Goal: Information Seeking & Learning: Learn about a topic

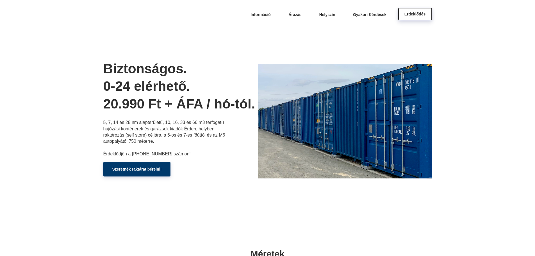
click at [408, 13] on span "Érdeklődés" at bounding box center [415, 14] width 21 height 4
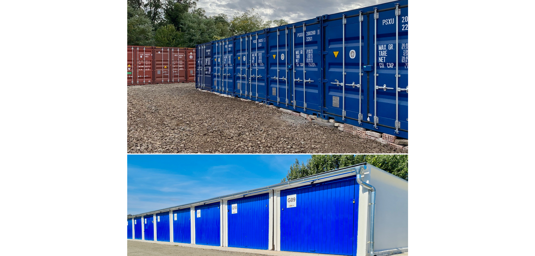
scroll to position [2842, 0]
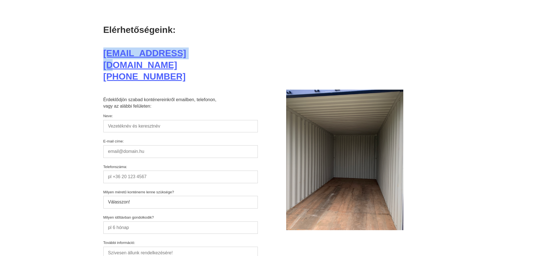
drag, startPoint x: 186, startPoint y: 52, endPoint x: 102, endPoint y: 52, distance: 84.0
click at [102, 52] on div "Elérhetőségeink: [EMAIL_ADDRESS][DOMAIN_NAME] [PHONE_NUMBER] Érdeklődjön szabad…" at bounding box center [267, 167] width 337 height 335
copy link "[EMAIL_ADDRESS][DOMAIN_NAME]"
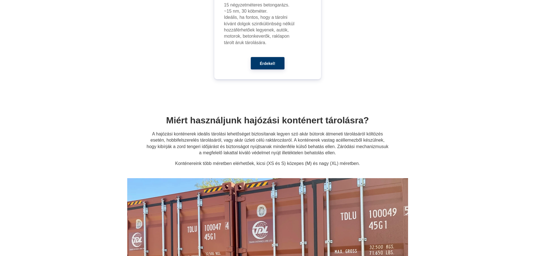
scroll to position [988, 0]
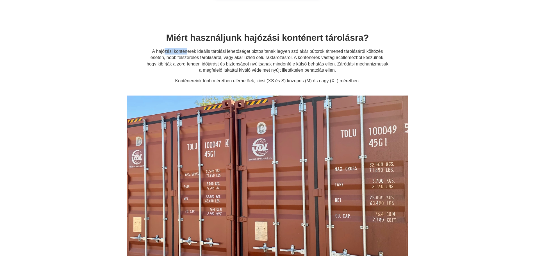
drag, startPoint x: 165, startPoint y: 47, endPoint x: 187, endPoint y: 48, distance: 21.7
click at [187, 48] on div "Miért használjunk hajózási konténert tárolásra? A hajózási konténerek ideális t…" at bounding box center [268, 58] width 244 height 52
click at [336, 56] on p "A hajózási konténerek ideális tárolási lehetőséget biztosítanak legyen szó akár…" at bounding box center [268, 60] width 244 height 25
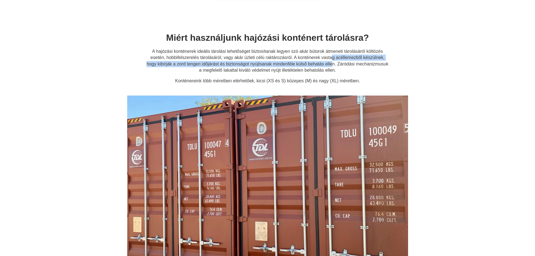
drag, startPoint x: 333, startPoint y: 57, endPoint x: 333, endPoint y: 62, distance: 5.1
click at [333, 62] on p "A hajózási konténerek ideális tárolási lehetőséget biztosítanak legyen szó akár…" at bounding box center [268, 60] width 244 height 25
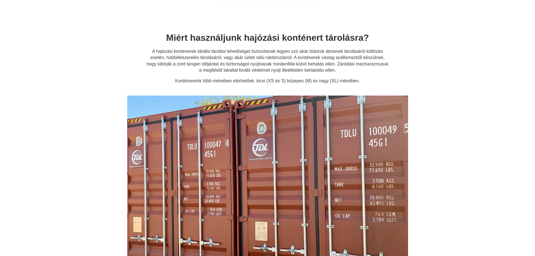
click at [331, 60] on p "A hajózási konténerek ideális tárolási lehetőséget biztosítanak legyen szó akár…" at bounding box center [268, 60] width 244 height 25
drag, startPoint x: 265, startPoint y: 78, endPoint x: 312, endPoint y: 78, distance: 47.2
click at [312, 78] on div "Miért használjunk hajózási konténert tárolásra? A hajózási konténerek ideális t…" at bounding box center [268, 58] width 244 height 52
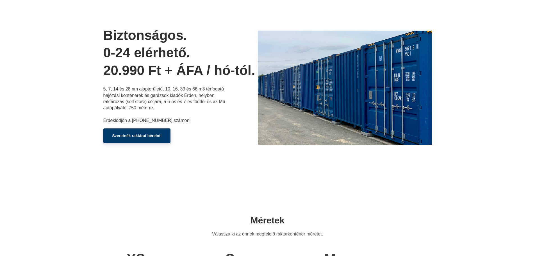
scroll to position [0, 0]
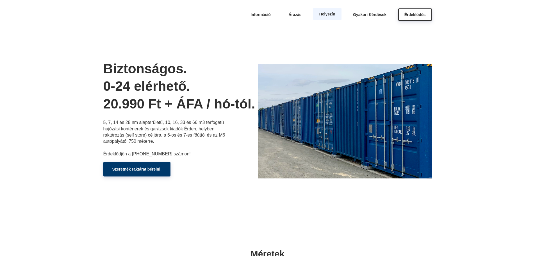
click at [324, 11] on link "Helyszín" at bounding box center [327, 14] width 28 height 12
click at [326, 11] on link "Helyszín" at bounding box center [327, 14] width 28 height 12
click at [289, 13] on span "Árazás" at bounding box center [295, 14] width 13 height 4
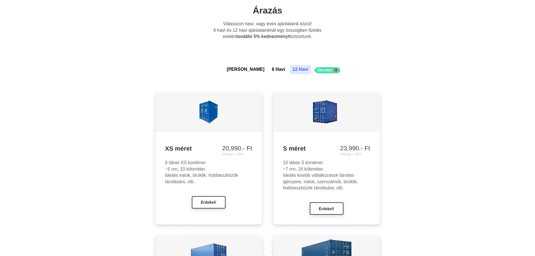
scroll to position [469, 0]
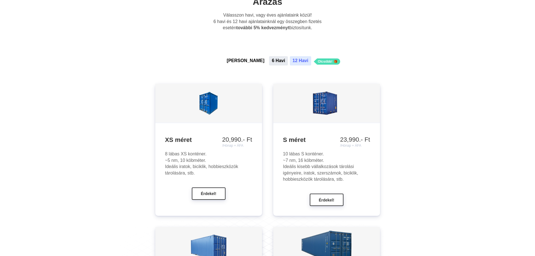
click at [269, 61] on button "6 Havi" at bounding box center [278, 60] width 19 height 9
click at [248, 64] on button "[PERSON_NAME]" at bounding box center [245, 60] width 43 height 9
click at [269, 61] on button "6 Havi" at bounding box center [278, 60] width 19 height 9
click at [290, 60] on button "12 Havi" at bounding box center [300, 60] width 21 height 9
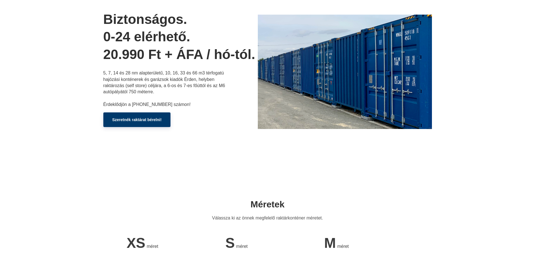
scroll to position [0, 0]
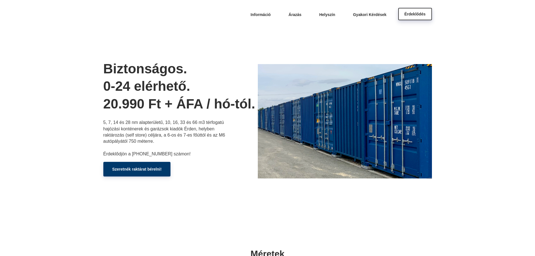
click at [429, 15] on link "Érdeklődés" at bounding box center [415, 14] width 34 height 12
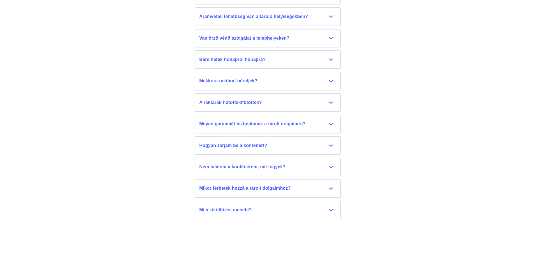
scroll to position [2842, 0]
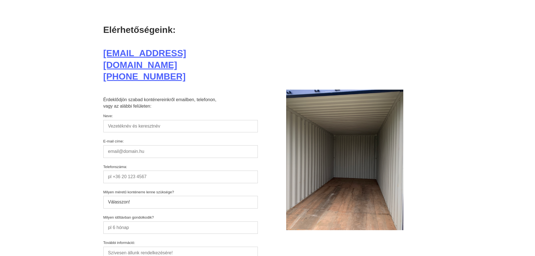
click at [296, 10] on div "Elérhetőségeink: [EMAIL_ADDRESS][DOMAIN_NAME] [PHONE_NUMBER] Érdeklődjön szabad…" at bounding box center [267, 167] width 337 height 335
